Goal: Connect with others: Connect with other users

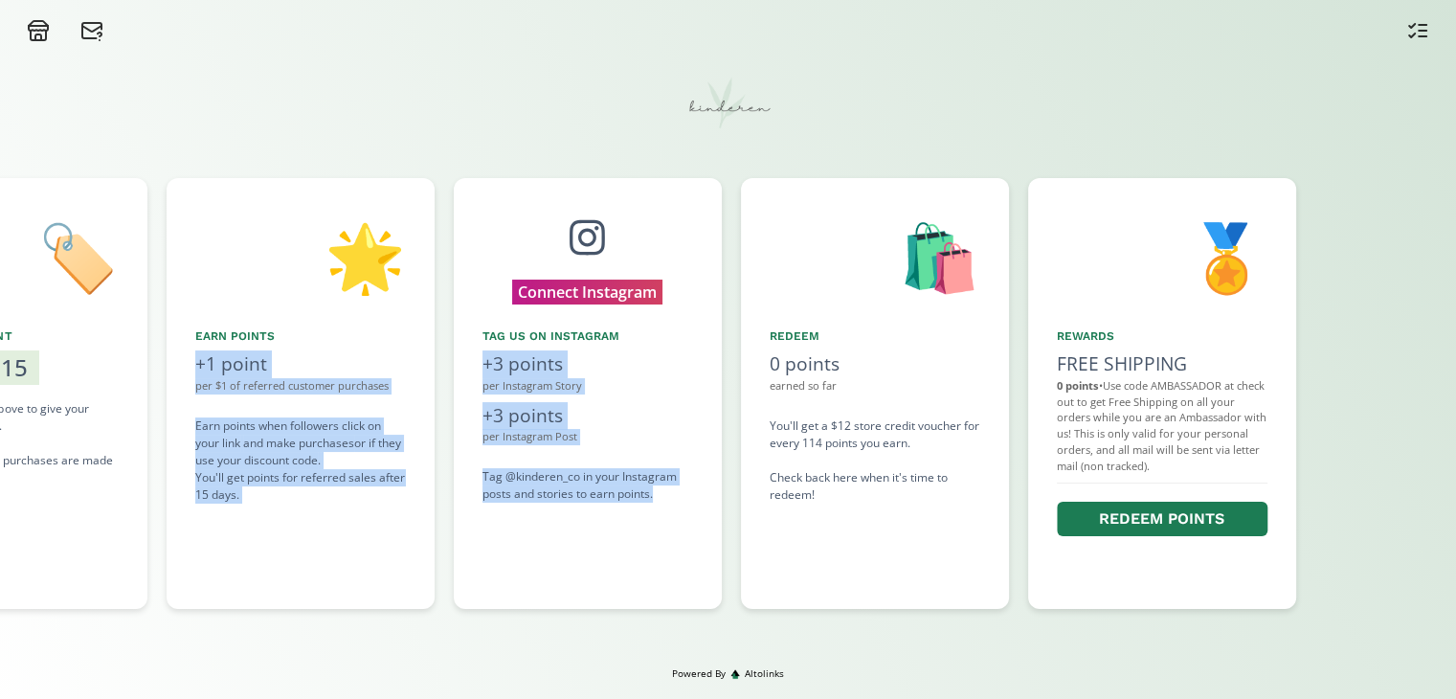
drag, startPoint x: 1055, startPoint y: 544, endPoint x: 722, endPoint y: 526, distance: 333.6
click at [722, 526] on div "👋 Hello [PERSON_NAME] Welcome to the Kinderen Ambassador Program! 🏷️ Share Disc…" at bounding box center [728, 393] width 1456 height 450
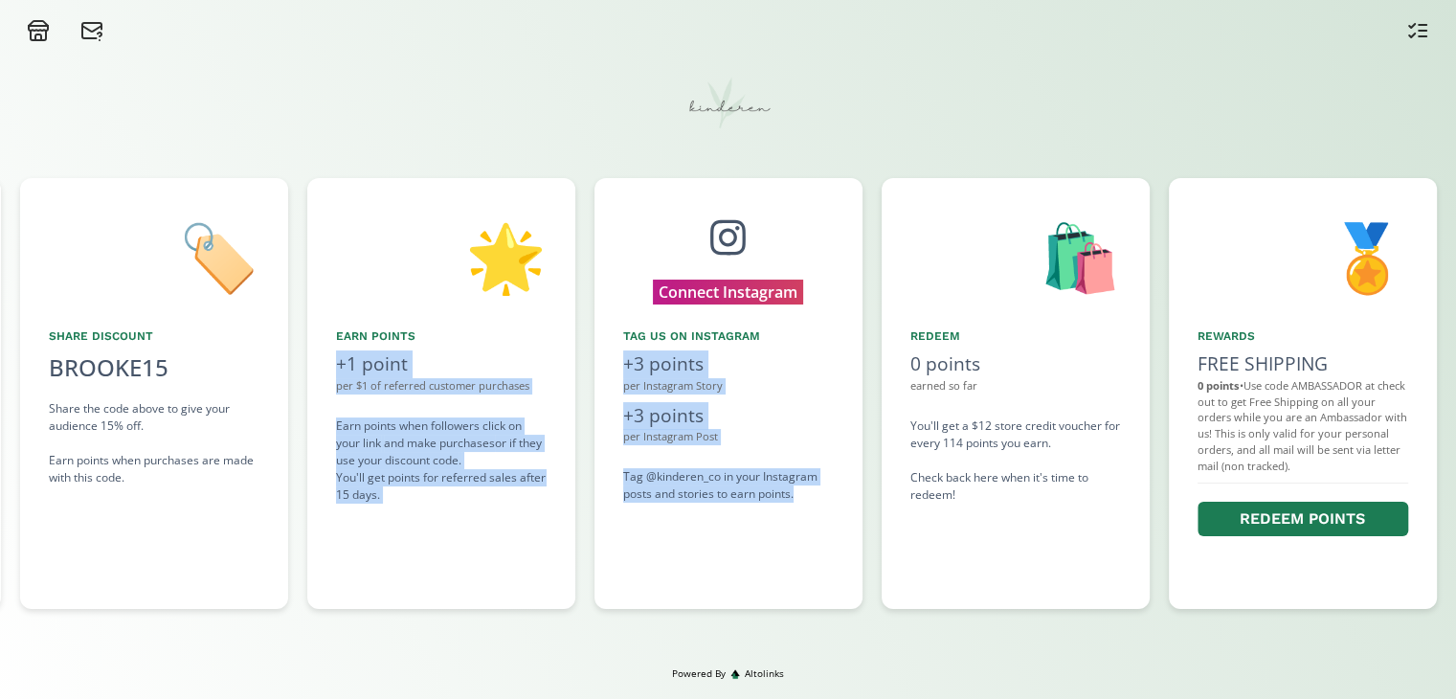
click at [543, 542] on div "🌟 Earn points +1 point per $1 of referred customer purchases Earn points when f…" at bounding box center [441, 393] width 268 height 431
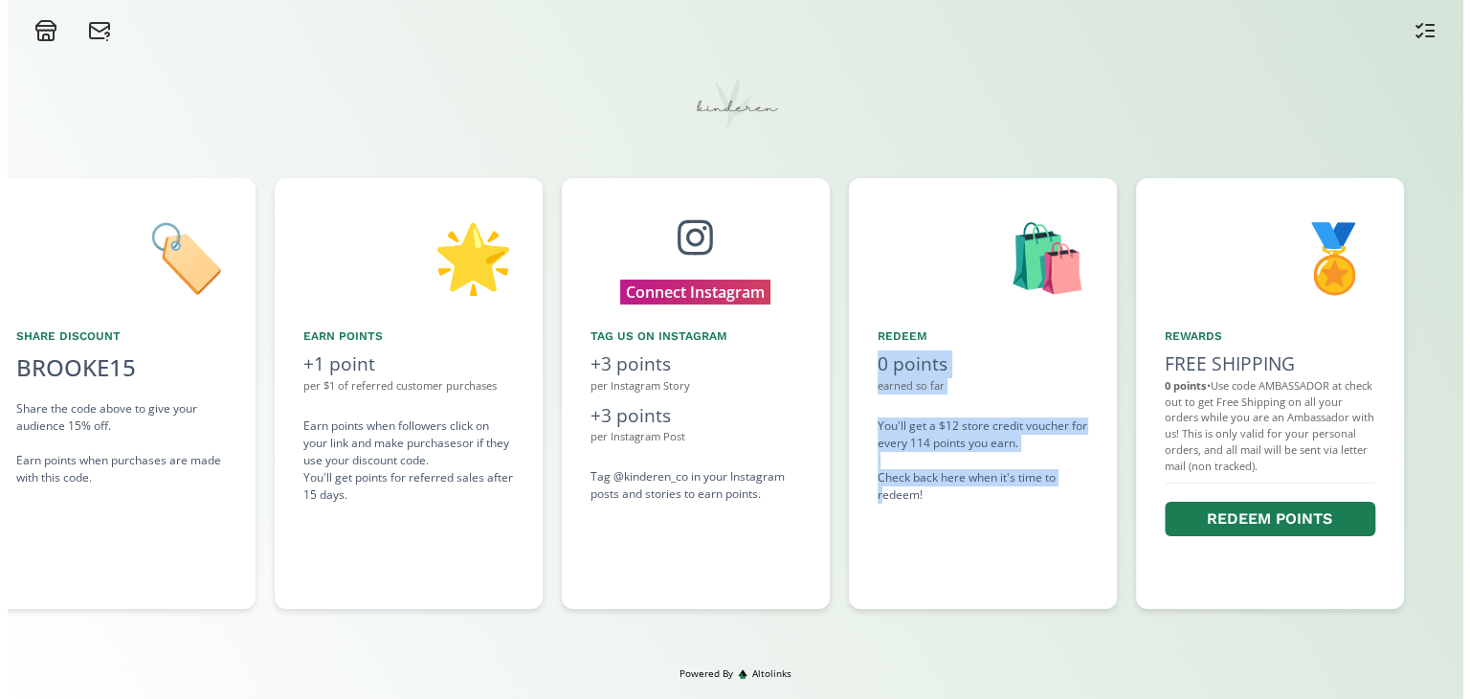
scroll to position [0, 1028]
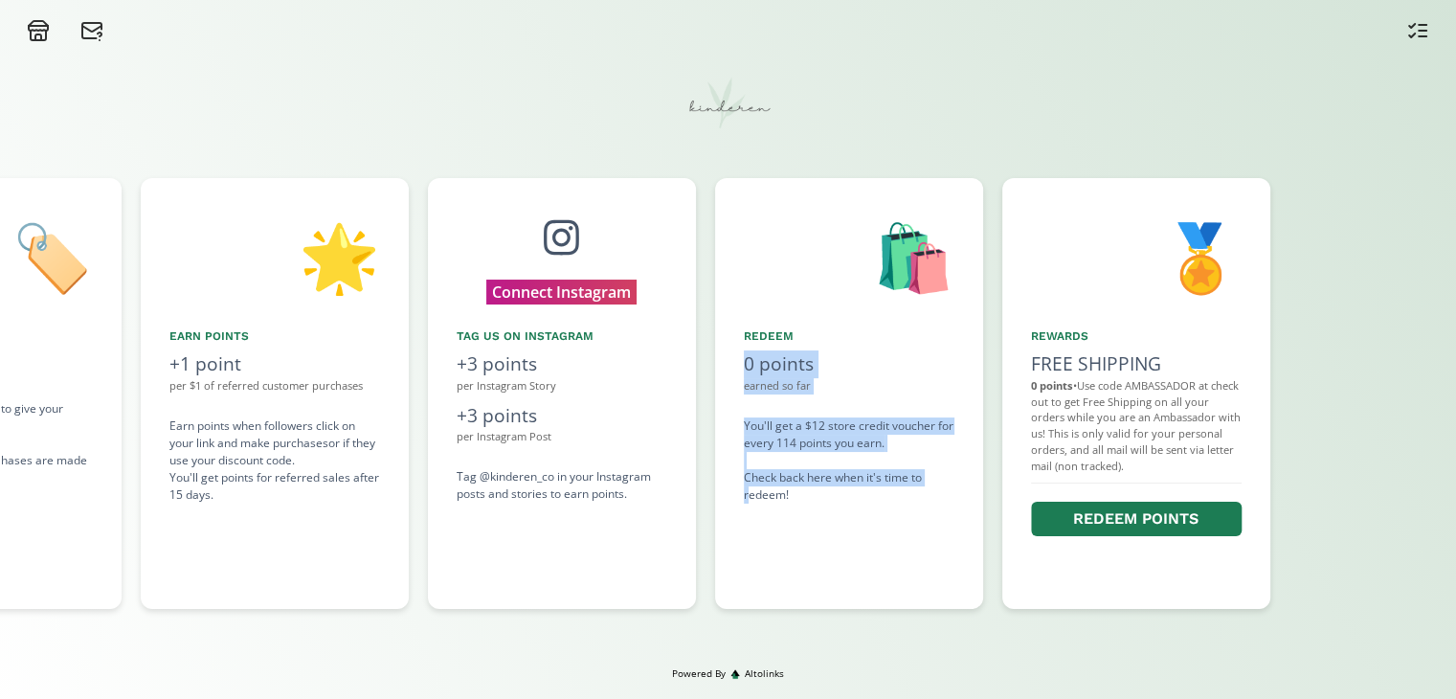
drag, startPoint x: 806, startPoint y: 530, endPoint x: 750, endPoint y: 530, distance: 55.5
click at [750, 530] on div "👋 Hello [PERSON_NAME] Welcome to the Kinderen Ambassador Program! 🏷️ Share Disc…" at bounding box center [728, 393] width 1456 height 450
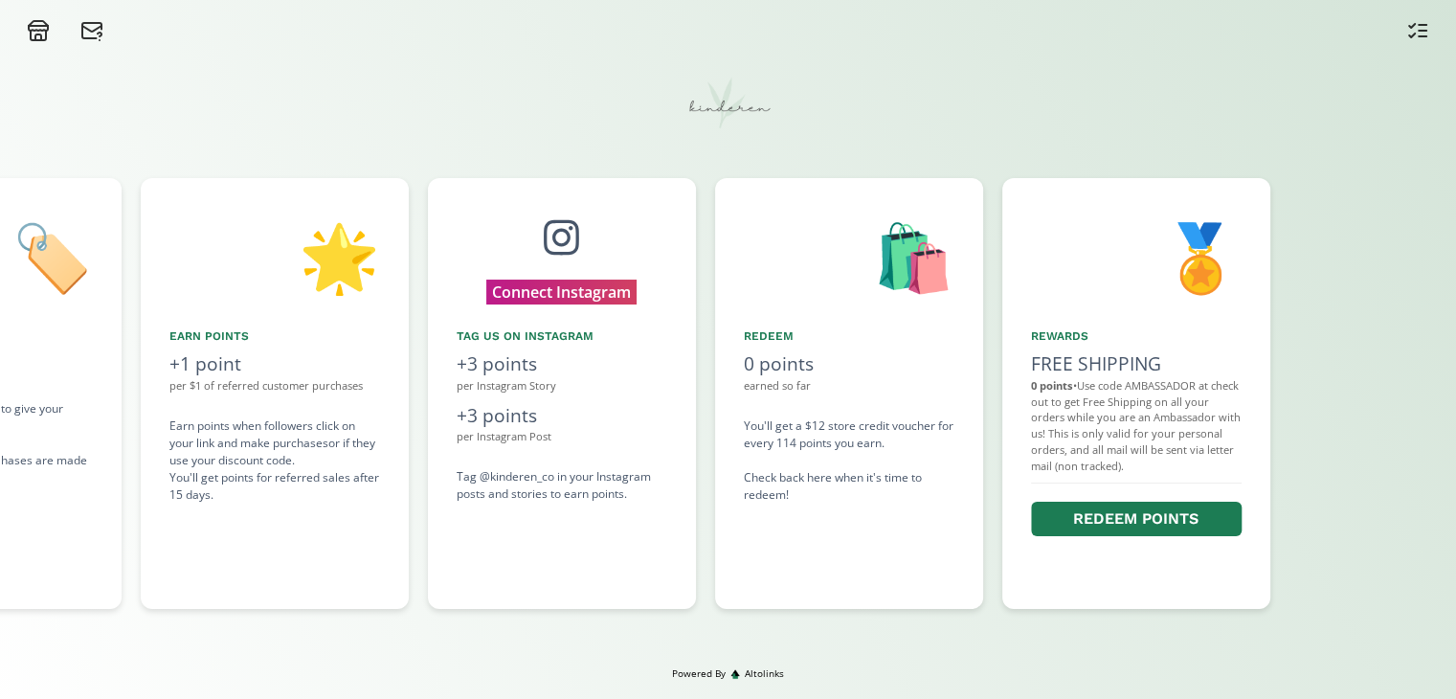
click at [825, 549] on div "🛍️ Redeem 0 points earned so far You'll get a $12 store credit voucher for ever…" at bounding box center [849, 393] width 268 height 431
click at [524, 292] on button "Connect Instagram" at bounding box center [561, 292] width 180 height 30
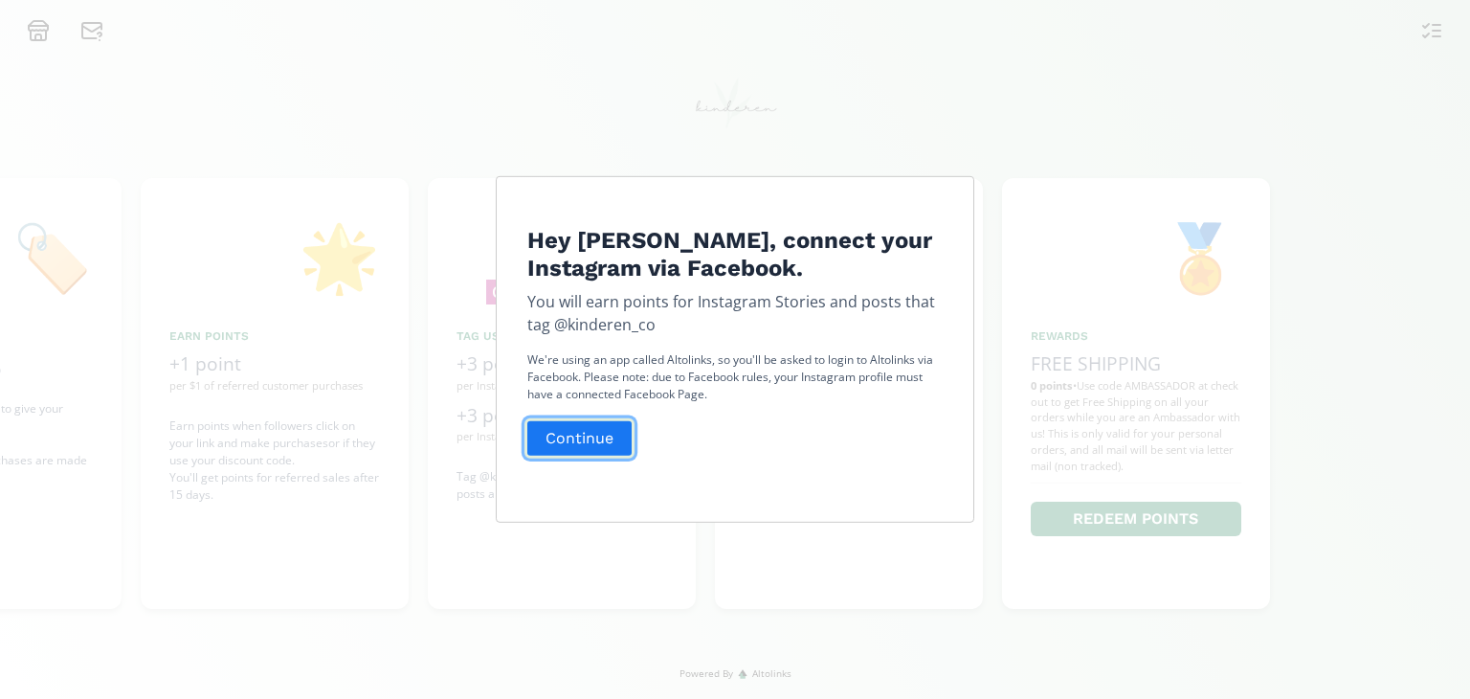
click at [606, 437] on button "Continue" at bounding box center [580, 437] width 110 height 41
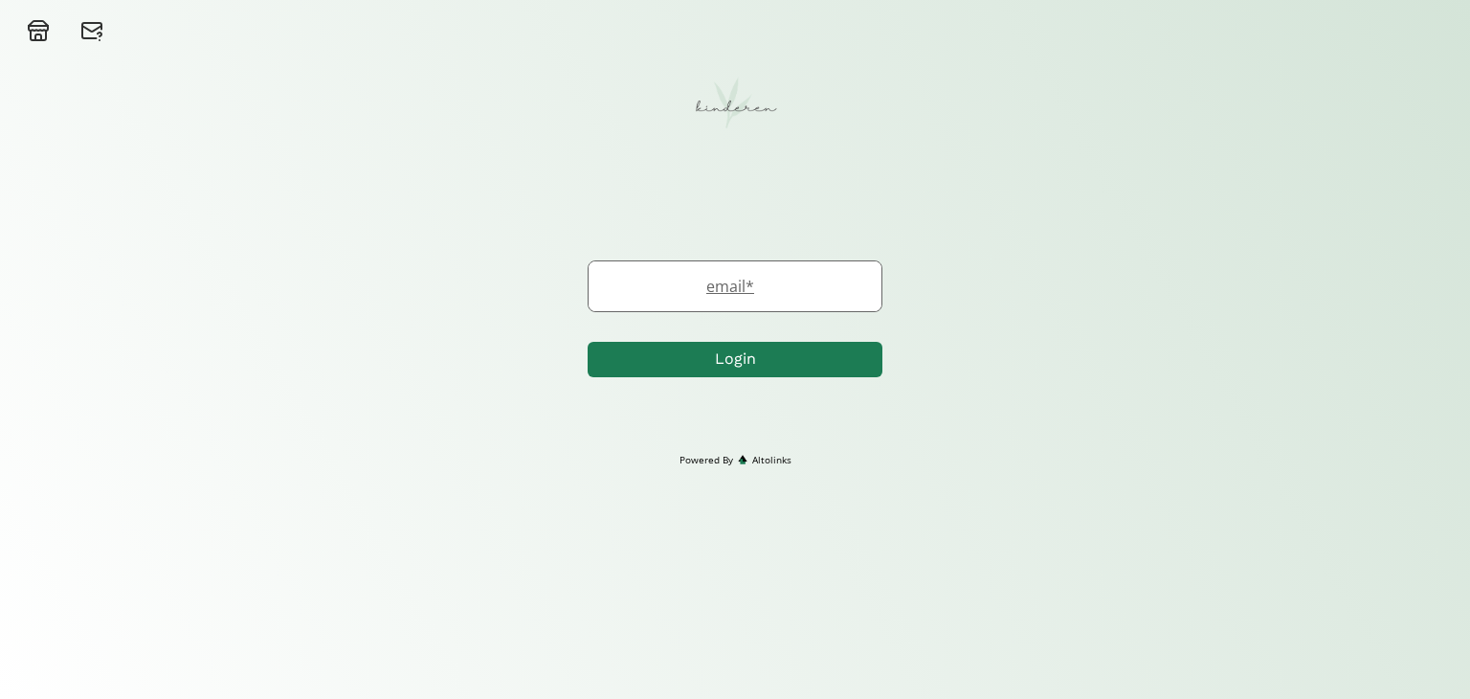
click at [743, 280] on label "email *" at bounding box center [726, 286] width 274 height 23
type input "b"
type input "brooke.weatherald112@gmail.com"
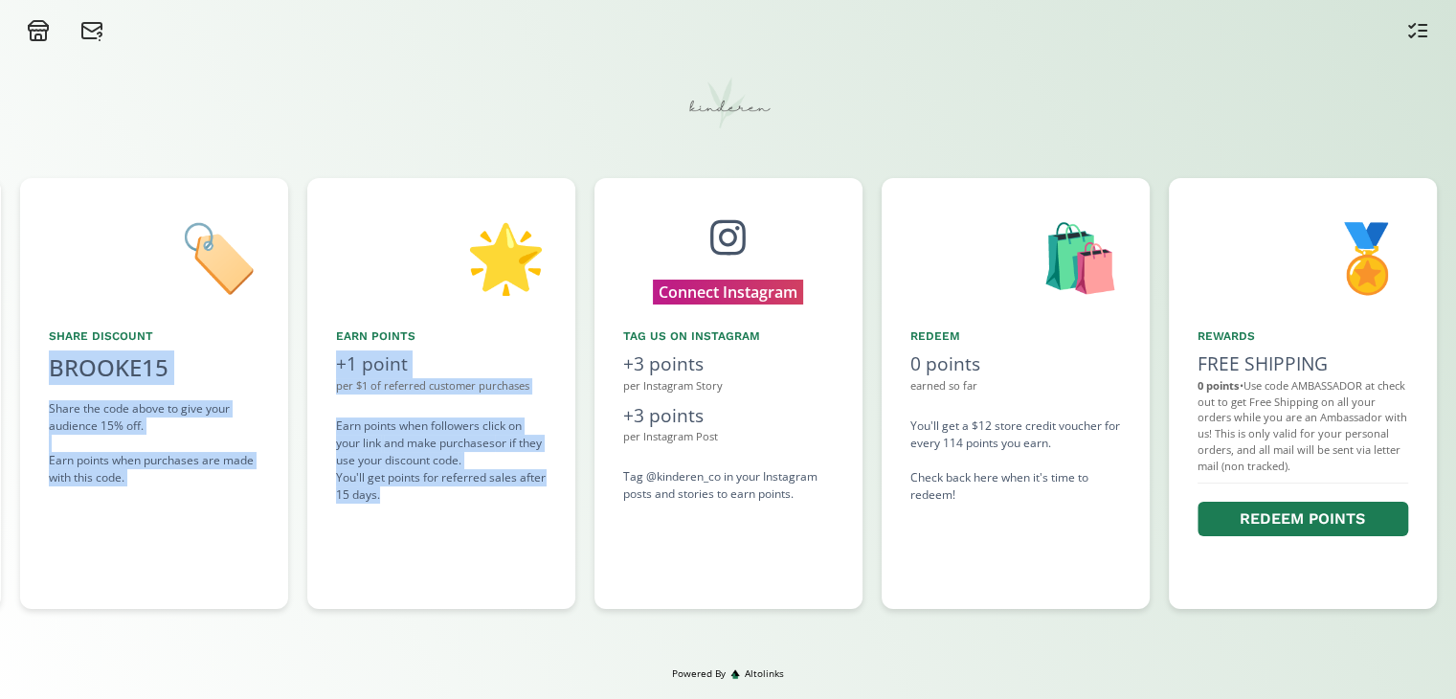
scroll to position [0, 864]
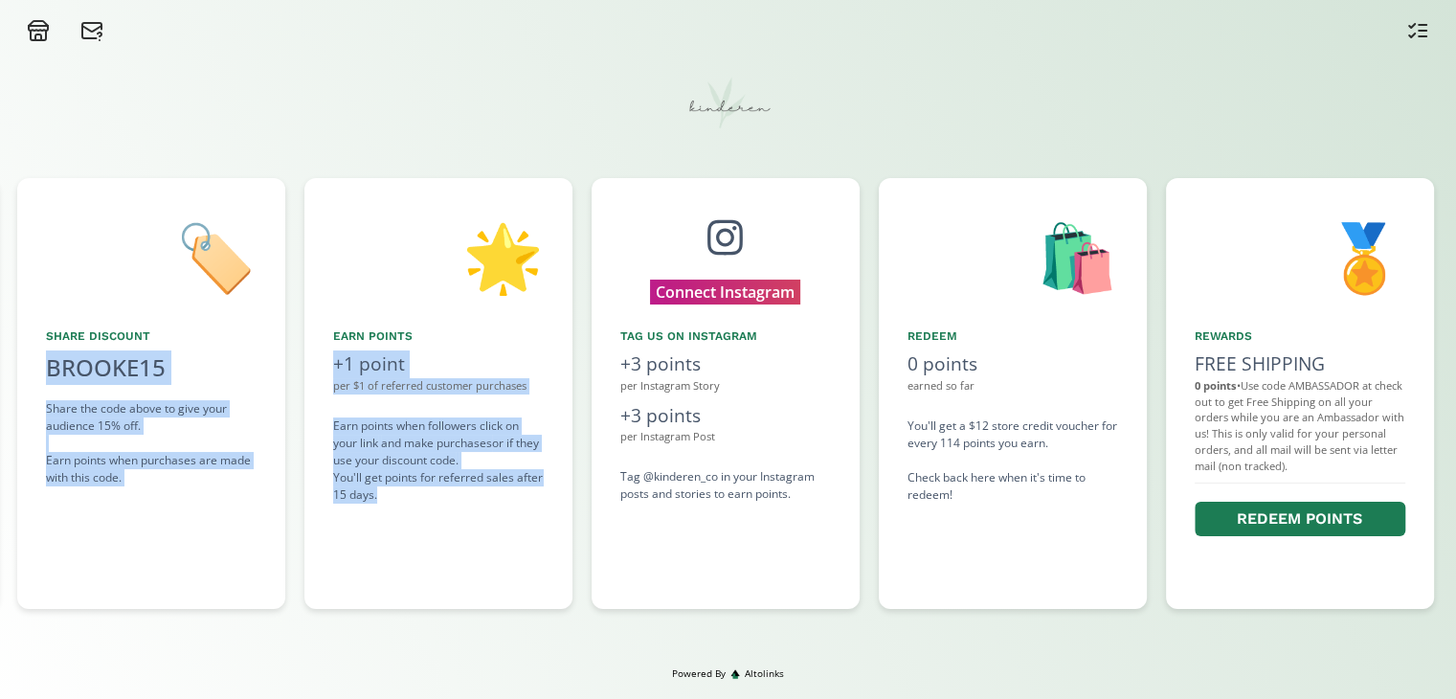
drag, startPoint x: 787, startPoint y: 505, endPoint x: 499, endPoint y: 535, distance: 289.7
click at [499, 535] on div "👋 Hello [PERSON_NAME] Welcome to the Kinderen Ambassador Program! 🏷️ Share Disc…" at bounding box center [728, 393] width 1456 height 450
click at [249, 539] on div "🏷️ Share Discount BROOKE15 click to copy Share the code above to give your audi…" at bounding box center [151, 393] width 268 height 431
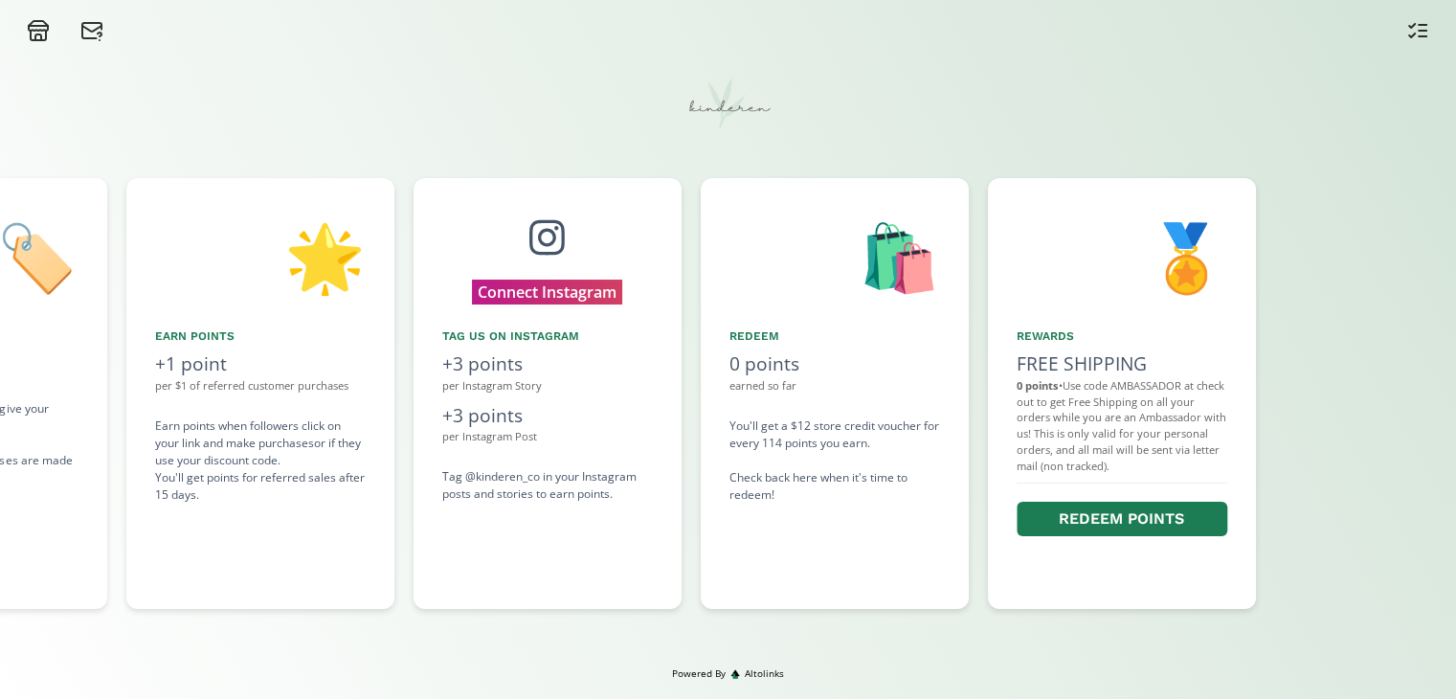
scroll to position [0, 1051]
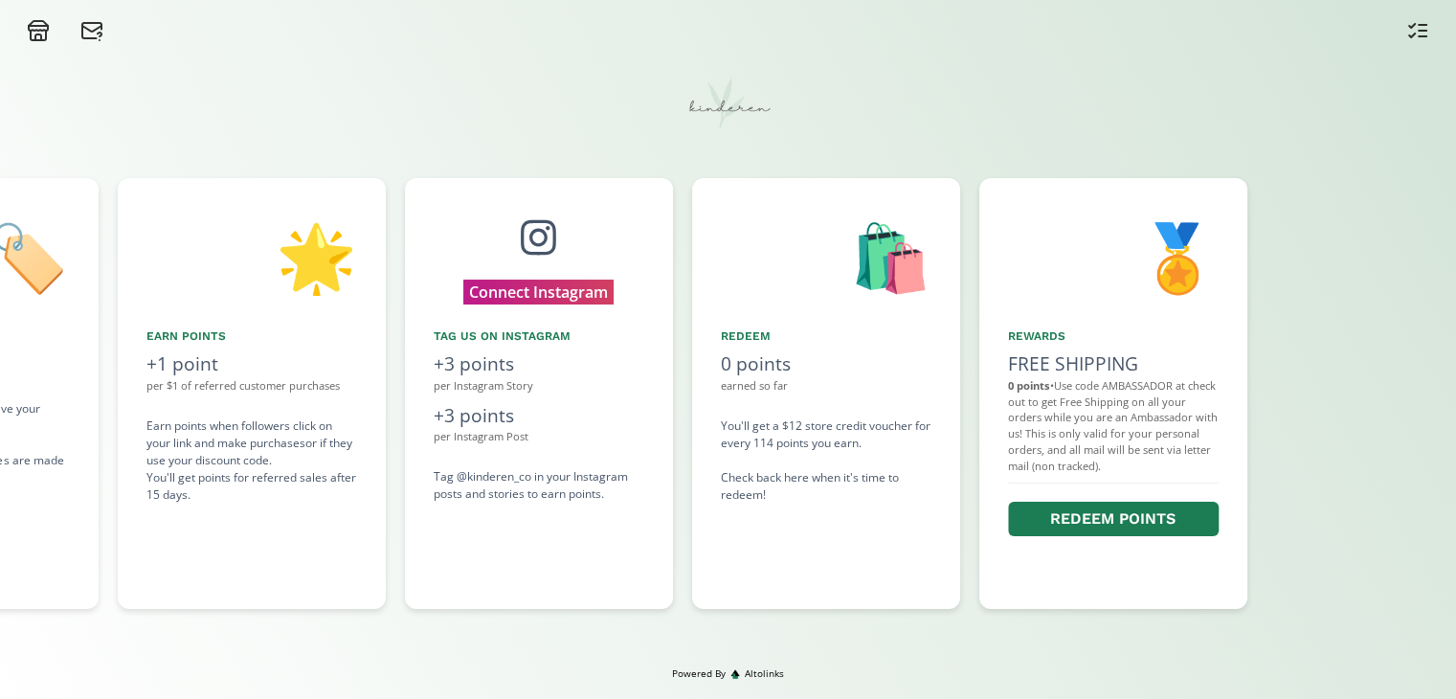
drag, startPoint x: 444, startPoint y: 549, endPoint x: 382, endPoint y: 557, distance: 62.8
click at [382, 557] on div "🌟 Earn points +1 point per $1 of referred customer purchases Earn points when f…" at bounding box center [252, 393] width 268 height 431
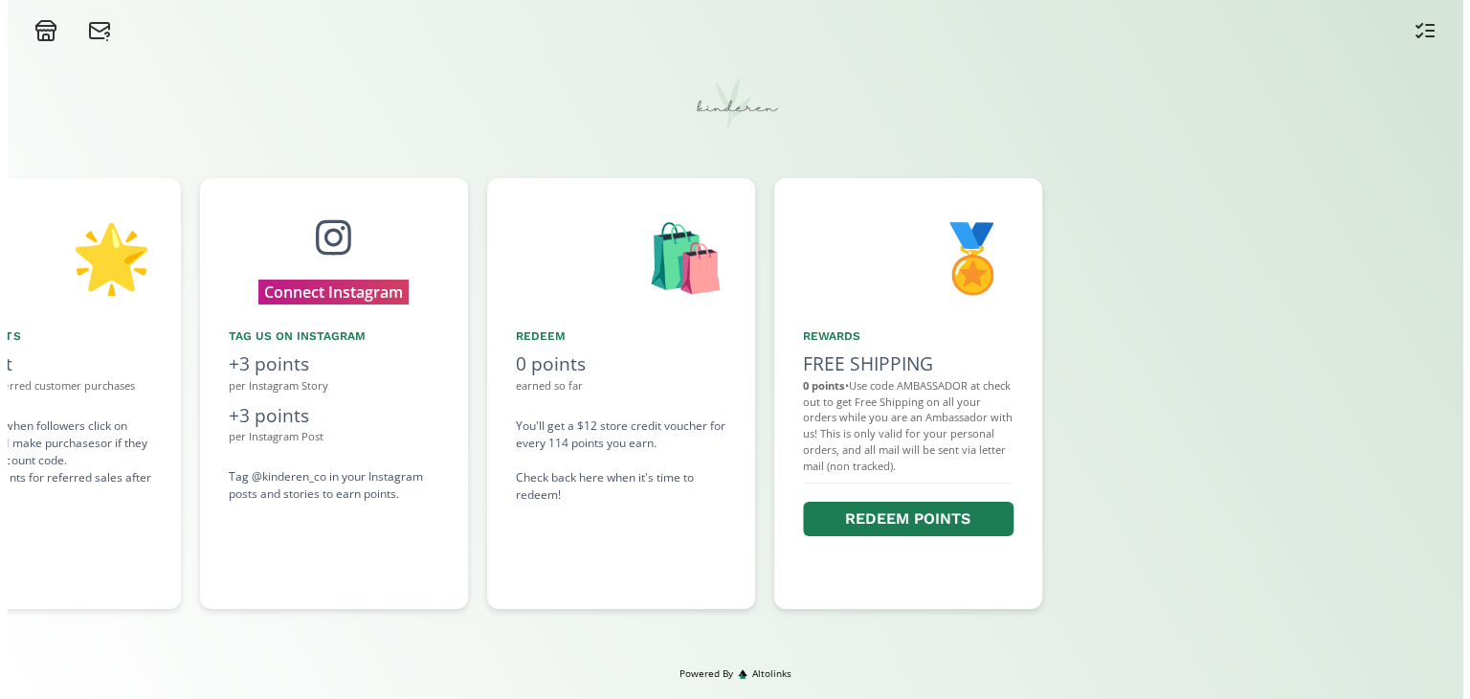
scroll to position [0, 1455]
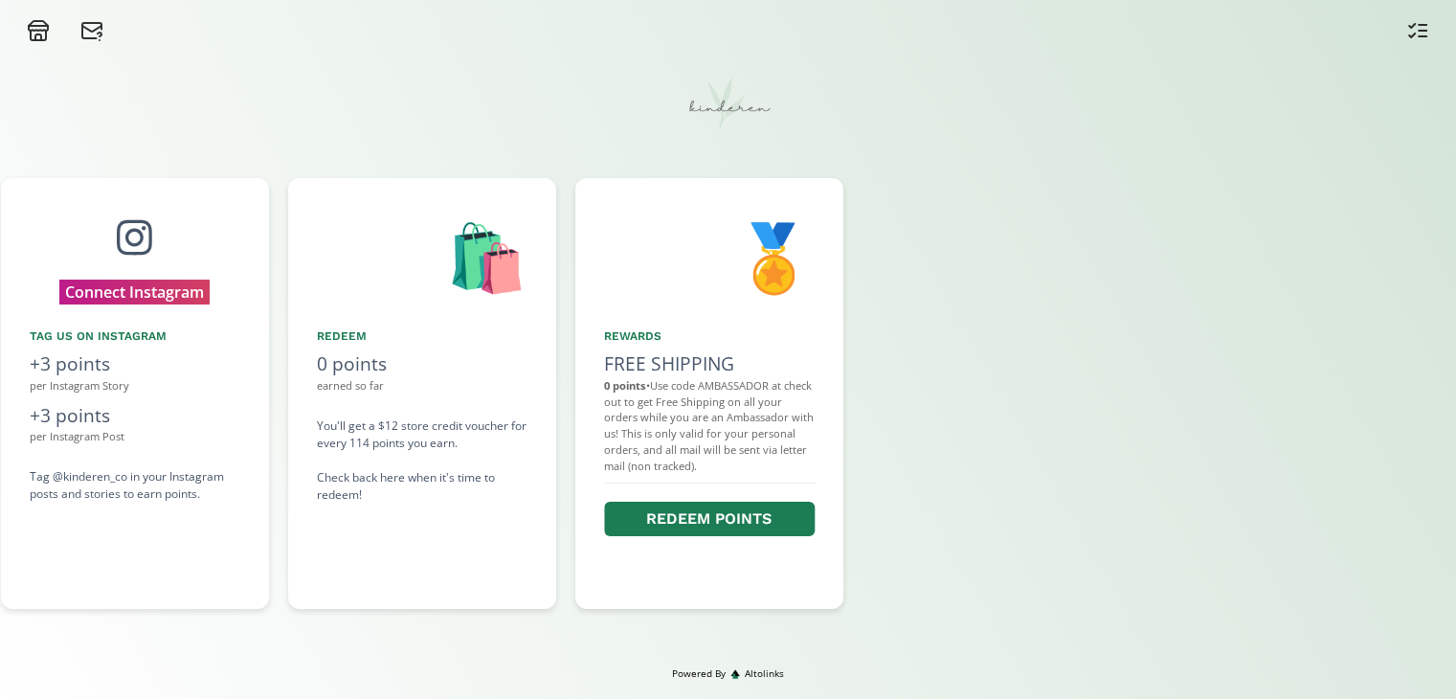
drag, startPoint x: 579, startPoint y: 534, endPoint x: 437, endPoint y: 538, distance: 141.7
click at [437, 538] on div "👋 Hello [PERSON_NAME] Welcome to the Kinderen Ambassador Program! 🏷️ Share Disc…" at bounding box center [728, 393] width 1456 height 450
click at [699, 526] on button "Redeem points" at bounding box center [706, 519] width 211 height 41
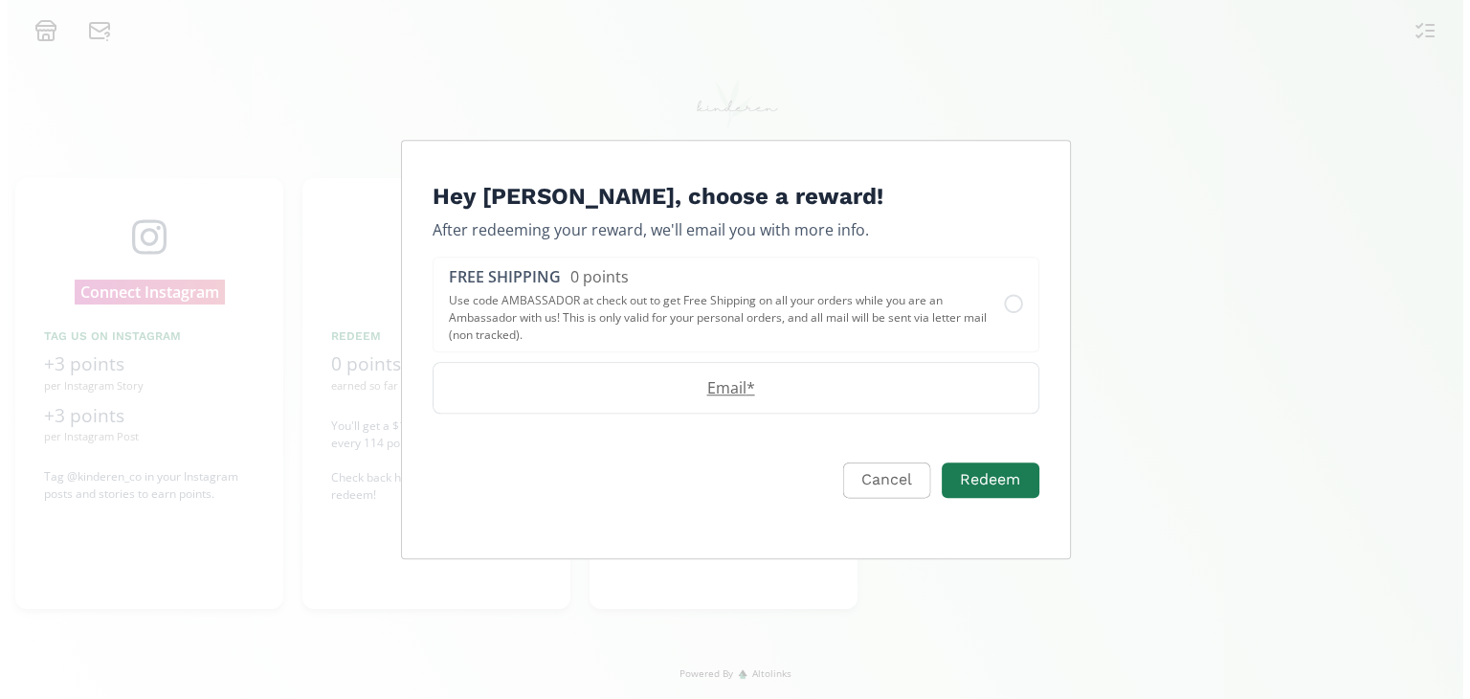
scroll to position [0, 1436]
click at [712, 410] on input "Email" at bounding box center [735, 388] width 605 height 50
click at [878, 476] on button "Cancel" at bounding box center [883, 479] width 93 height 41
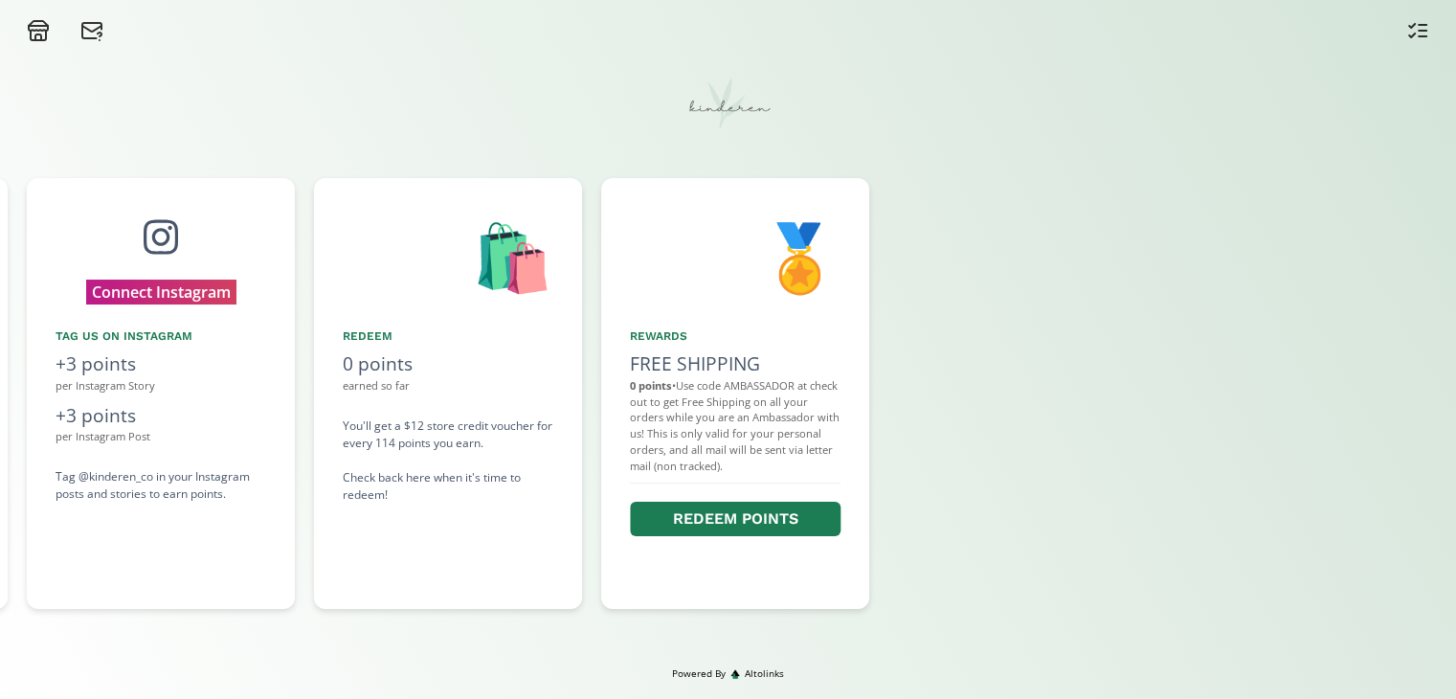
click at [433, 356] on div "0 points" at bounding box center [448, 364] width 211 height 28
drag, startPoint x: 428, startPoint y: 422, endPoint x: 546, endPoint y: 460, distance: 123.8
click at [546, 460] on div "You'll get a $12 store credit voucher for every 114 points you earn. Check back…" at bounding box center [448, 460] width 211 height 86
click at [192, 493] on div "Tag @kinderen_co in your Instagram posts and stories to earn points." at bounding box center [161, 485] width 211 height 34
click at [174, 280] on button "Connect Instagram" at bounding box center [161, 292] width 180 height 30
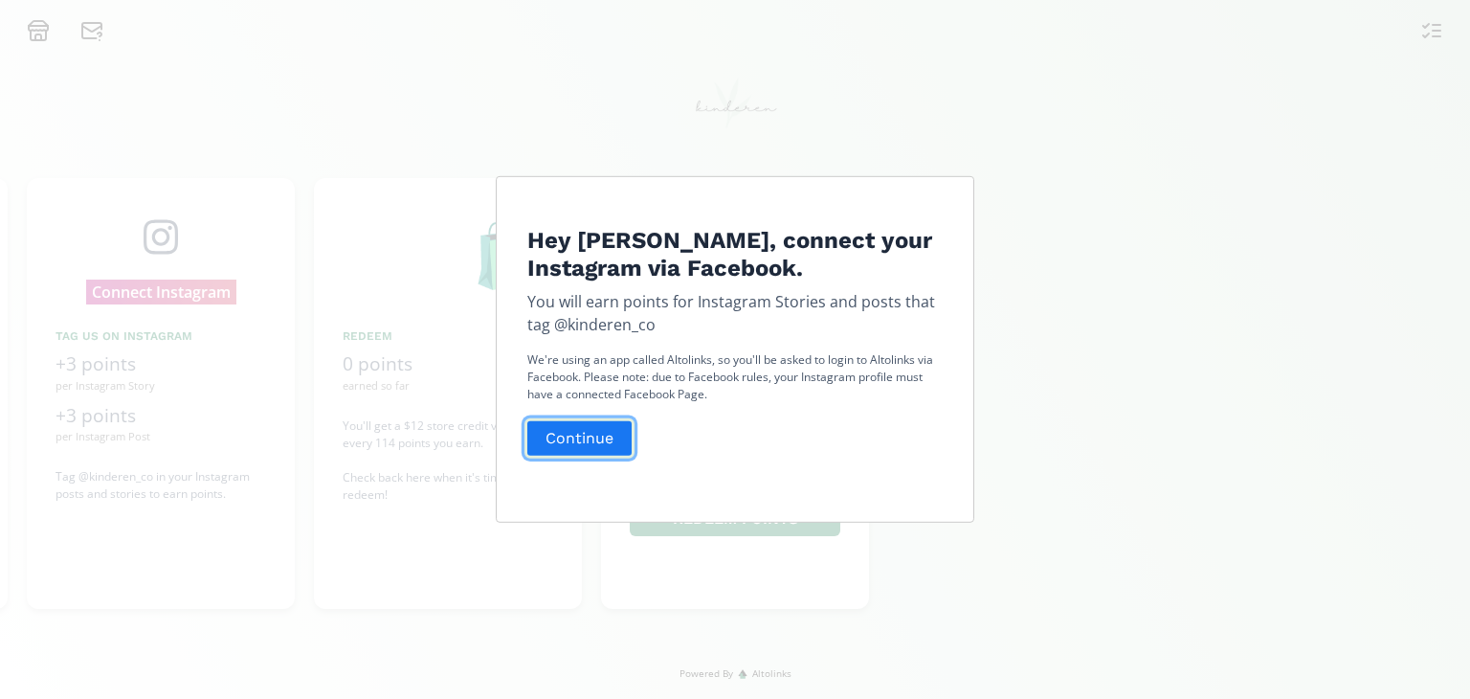
click at [575, 457] on button "Continue" at bounding box center [580, 437] width 110 height 41
